Goal: Complete application form

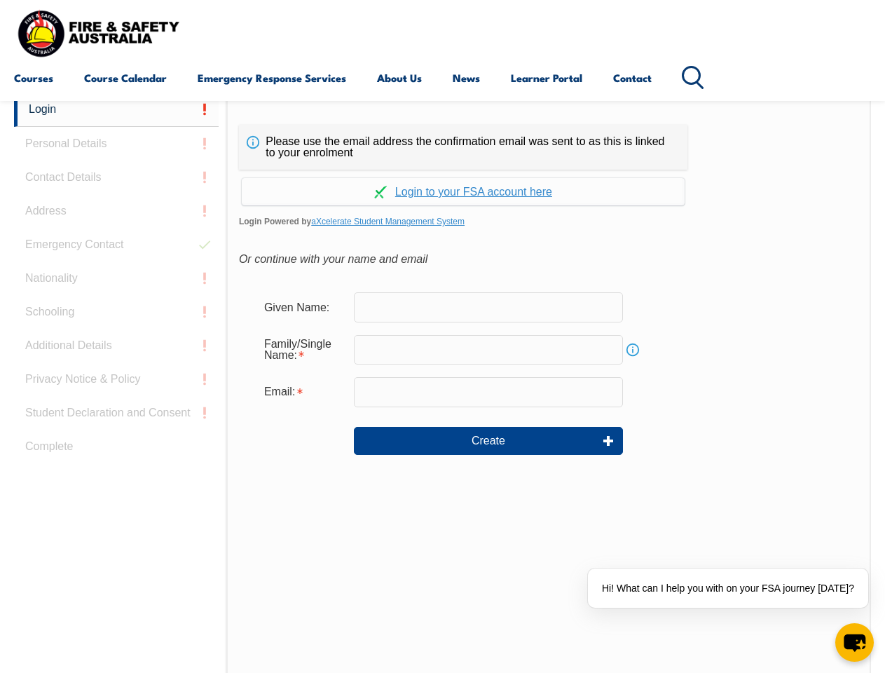
click at [442, 170] on div "Continue with Google Continue with Apple Continue with Facebook Continue with a…" at bounding box center [463, 188] width 449 height 36
click at [442, 383] on input "email" at bounding box center [488, 391] width 269 height 29
click at [116, 109] on link "Login" at bounding box center [116, 110] width 205 height 34
click at [116, 144] on div "Login Personal Details Contact Details Address Emergency Contact Nationality Sc…" at bounding box center [120, 442] width 212 height 700
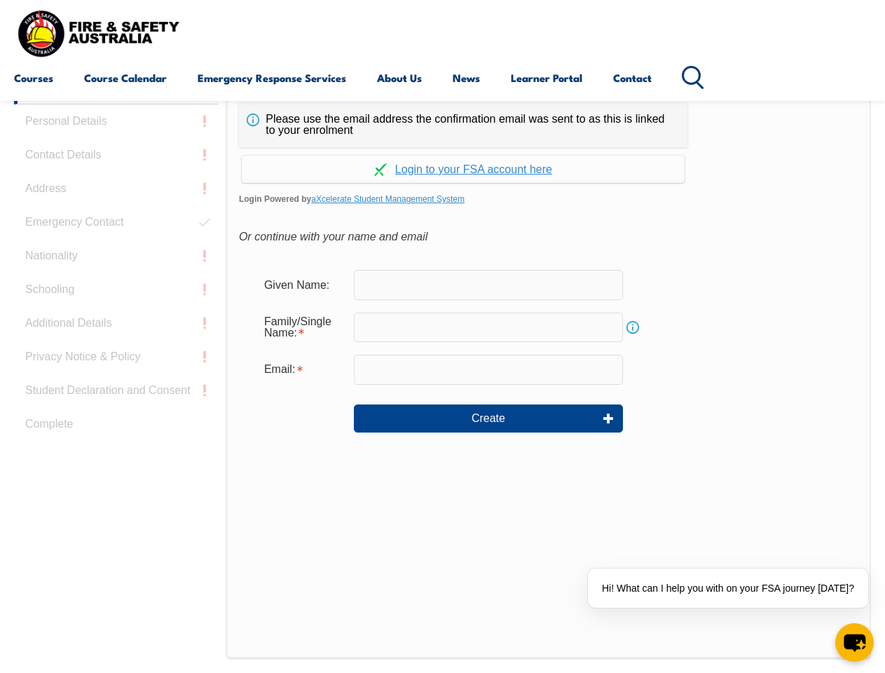
click at [116, 177] on div "Login Personal Details Contact Details Address Emergency Contact Nationality Sc…" at bounding box center [120, 420] width 212 height 700
click at [116, 211] on div "Login Personal Details Contact Details Address Emergency Contact Nationality Sc…" at bounding box center [120, 420] width 212 height 700
click at [116, 245] on div "Login Personal Details Contact Details Address Emergency Contact Nationality Sc…" at bounding box center [120, 420] width 212 height 700
click at [116, 278] on div "Login Personal Details Contact Details Address Emergency Contact Nationality Sc…" at bounding box center [120, 420] width 212 height 700
click at [116, 312] on div "Login Personal Details Contact Details Address Emergency Contact Nationality Sc…" at bounding box center [120, 420] width 212 height 700
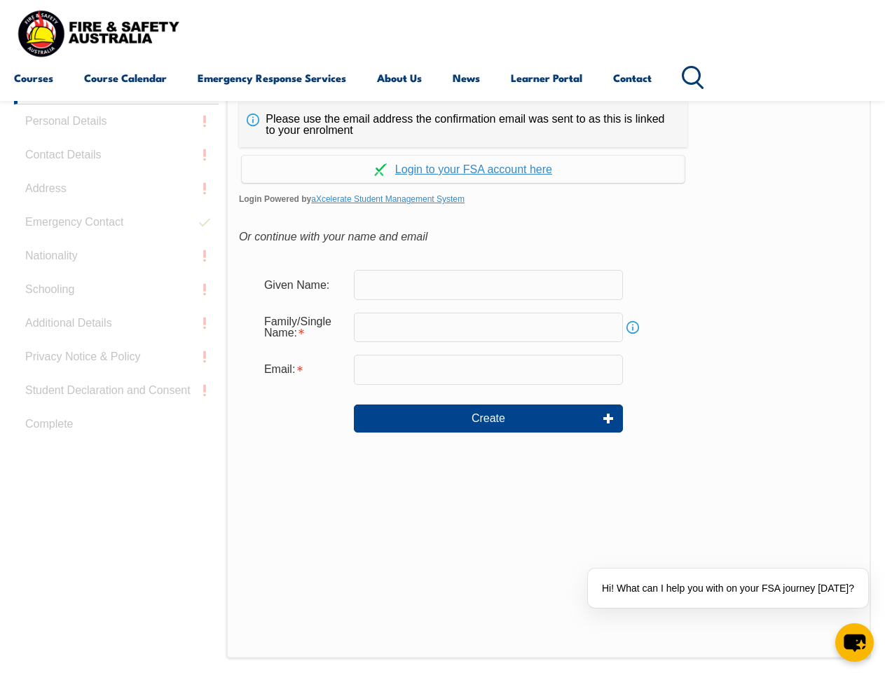
click at [116, 346] on div "Login Personal Details Contact Details Address Emergency Contact Nationality Sc…" at bounding box center [120, 420] width 212 height 700
